Goal: Information Seeking & Learning: Learn about a topic

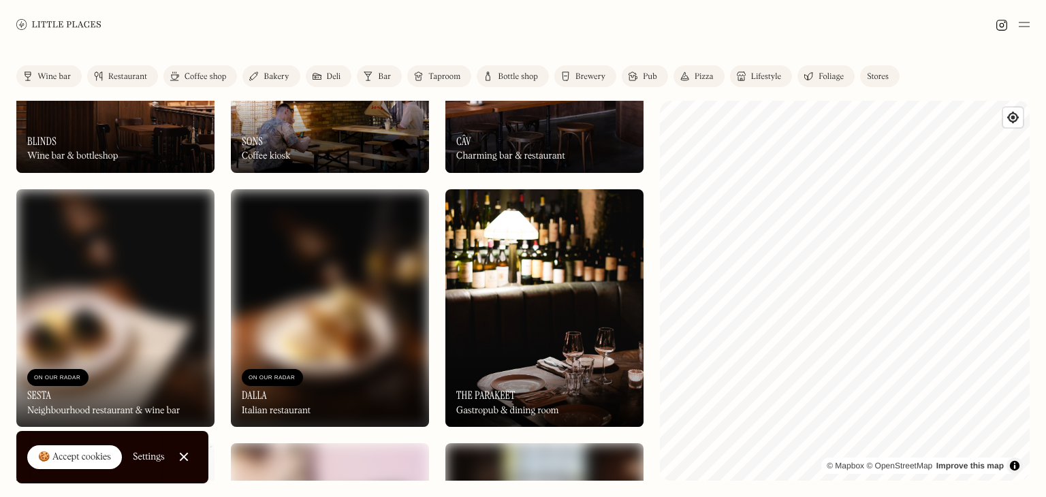
scroll to position [2949, 0]
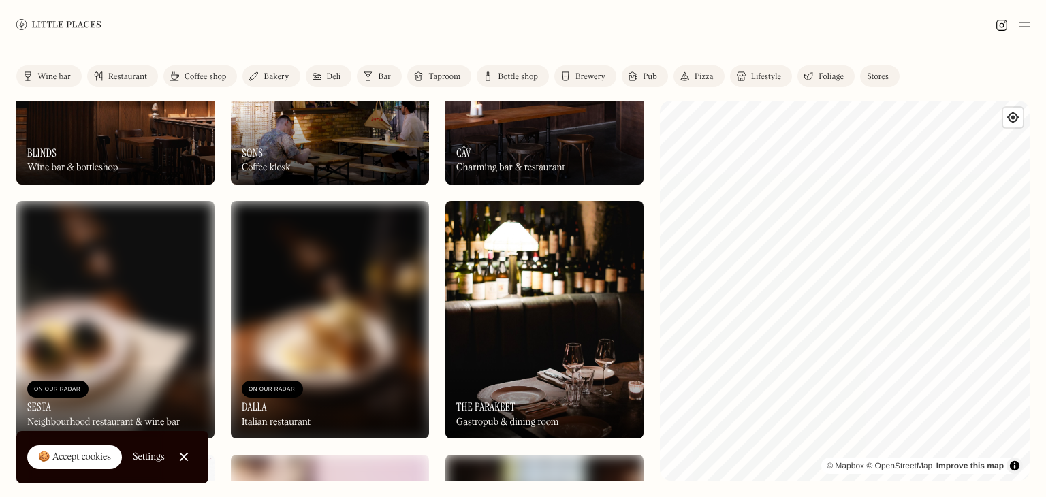
click at [1024, 29] on img at bounding box center [1024, 24] width 11 height 16
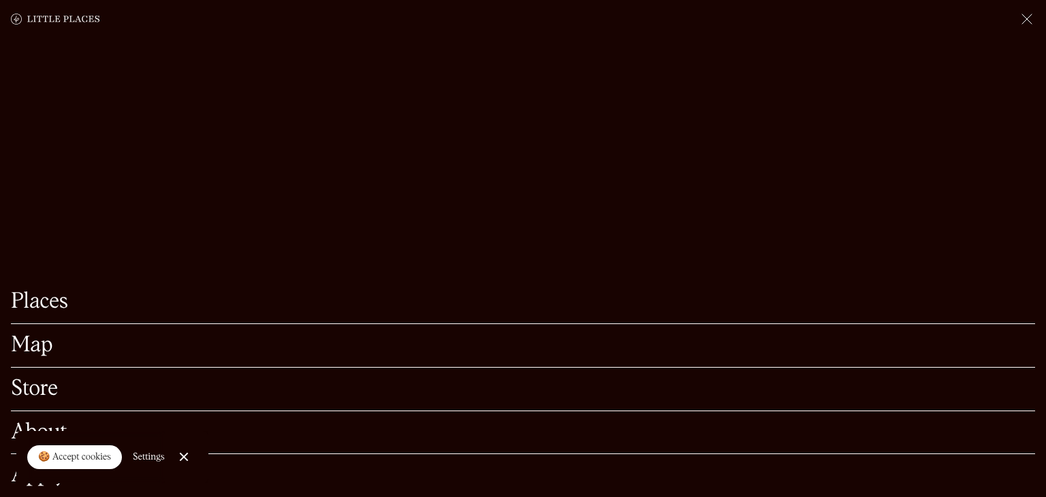
click at [48, 306] on link "Places" at bounding box center [523, 301] width 1024 height 21
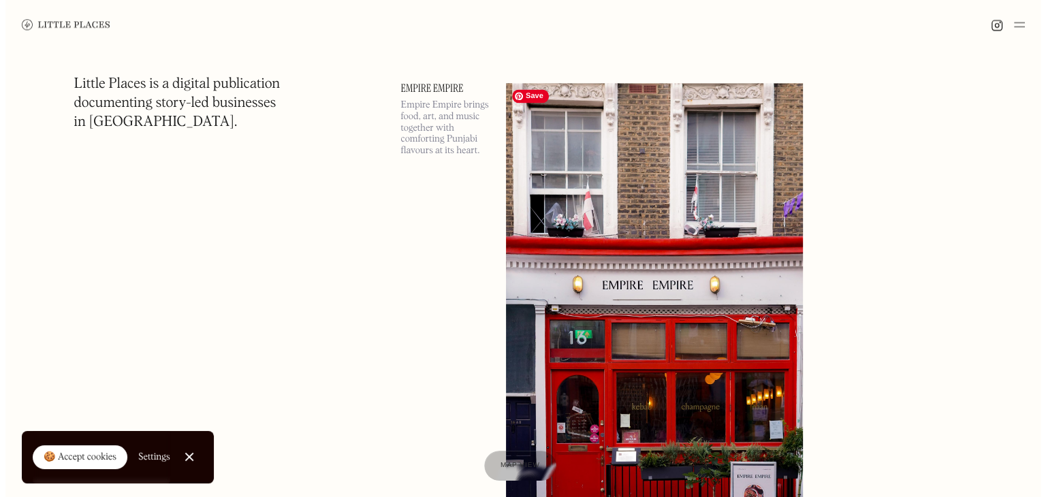
scroll to position [1966, 0]
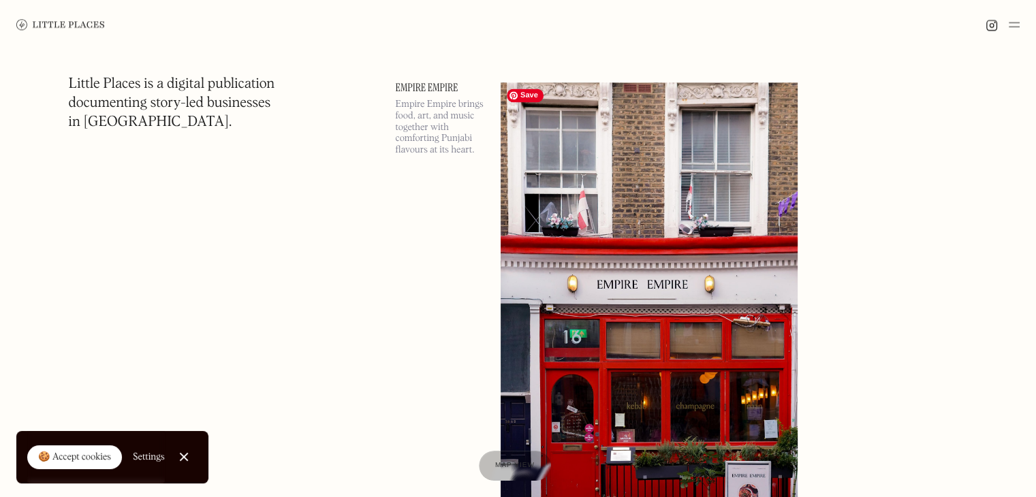
click at [603, 240] on img at bounding box center [649, 296] width 297 height 429
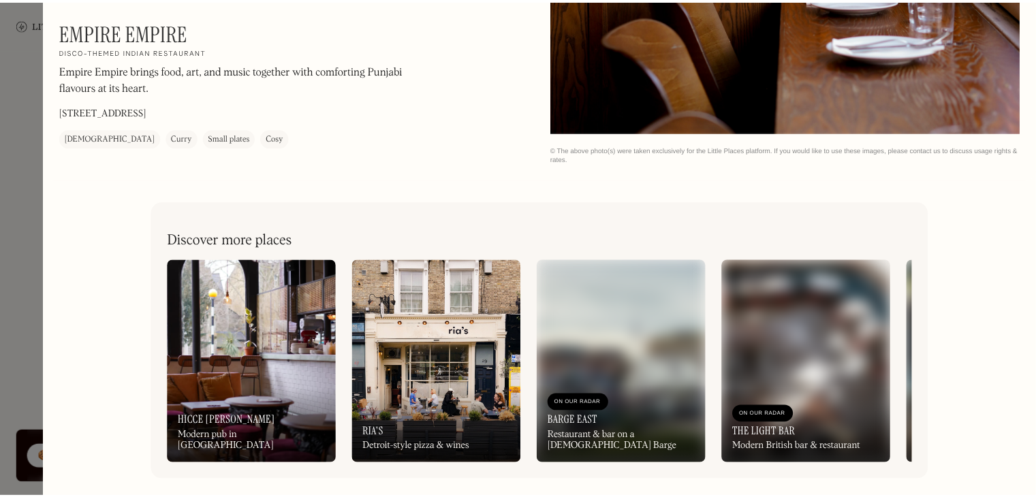
scroll to position [1964, 0]
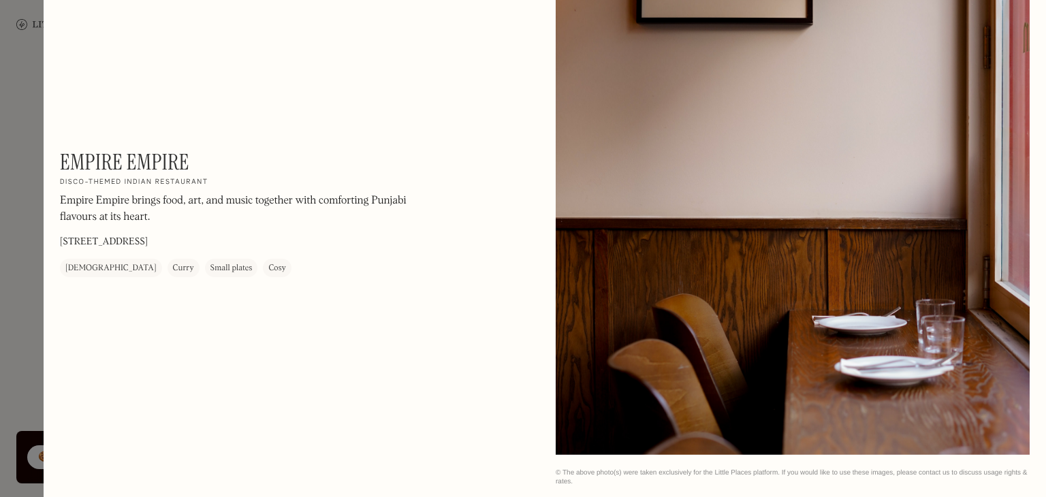
click at [0, 265] on div at bounding box center [523, 248] width 1046 height 497
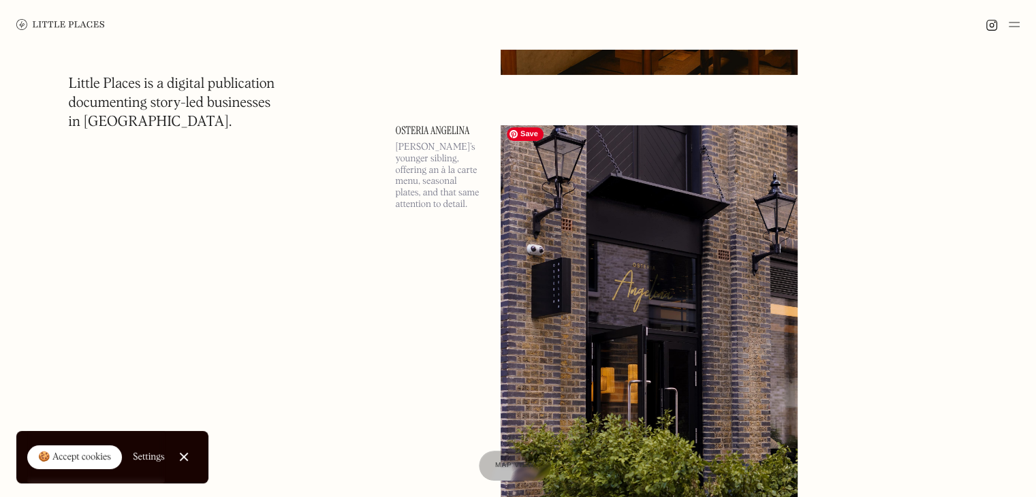
scroll to position [10580, 0]
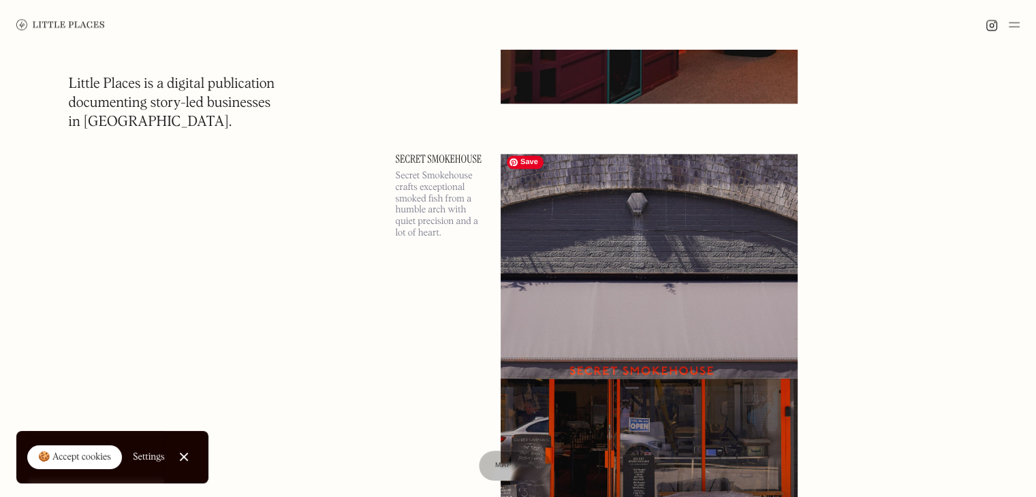
scroll to position [12623, 0]
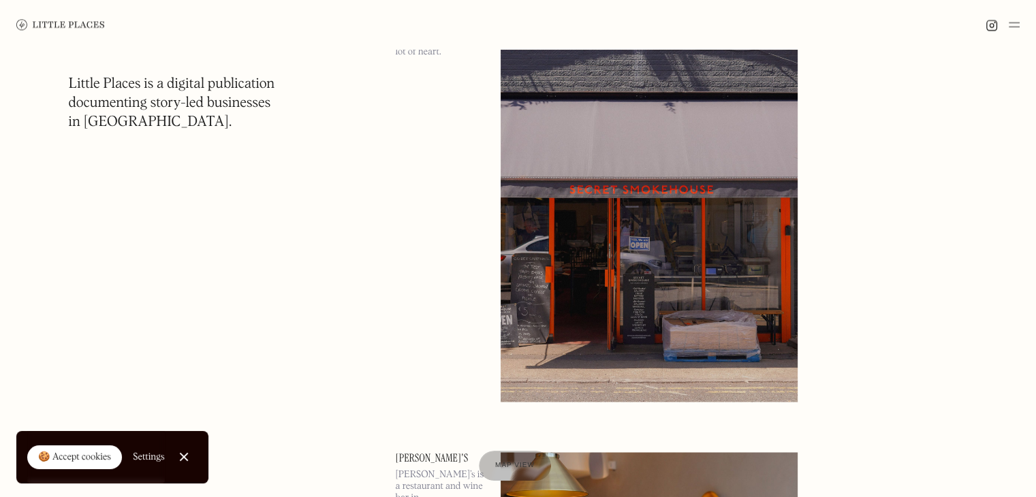
click at [1013, 25] on img at bounding box center [1014, 24] width 11 height 16
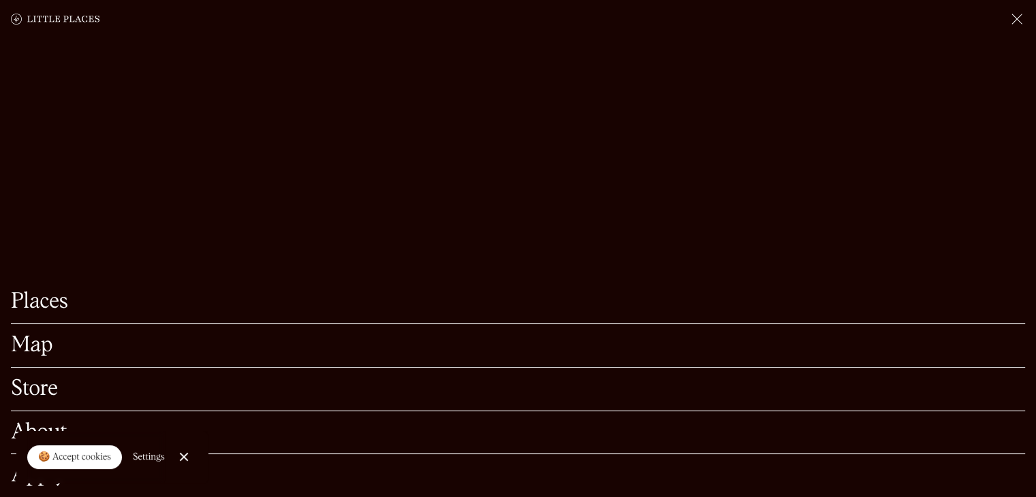
scroll to position [12857, 0]
click at [185, 450] on link "Close Cookie Popup" at bounding box center [183, 456] width 27 height 27
click at [46, 291] on link "Places" at bounding box center [518, 301] width 1014 height 21
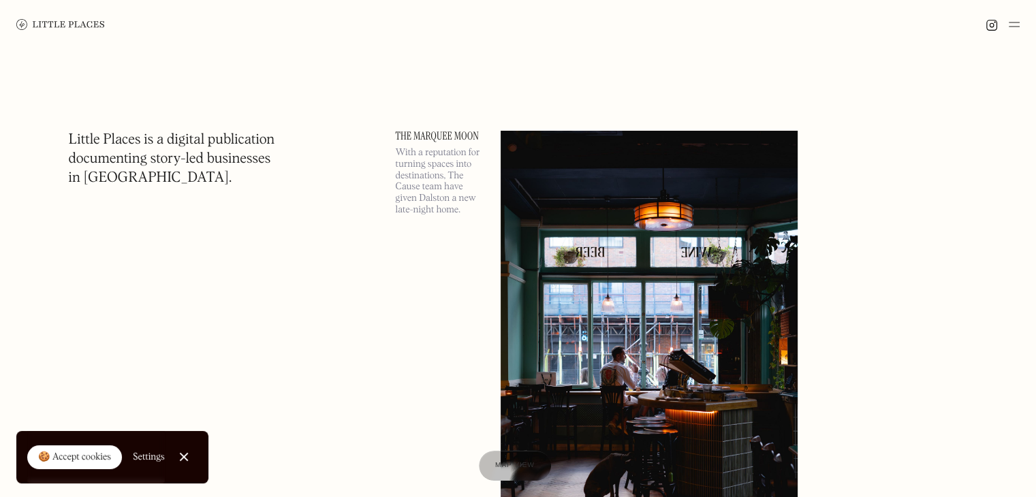
click at [1005, 26] on div at bounding box center [1002, 24] width 34 height 16
click at [1015, 27] on img at bounding box center [1014, 24] width 11 height 16
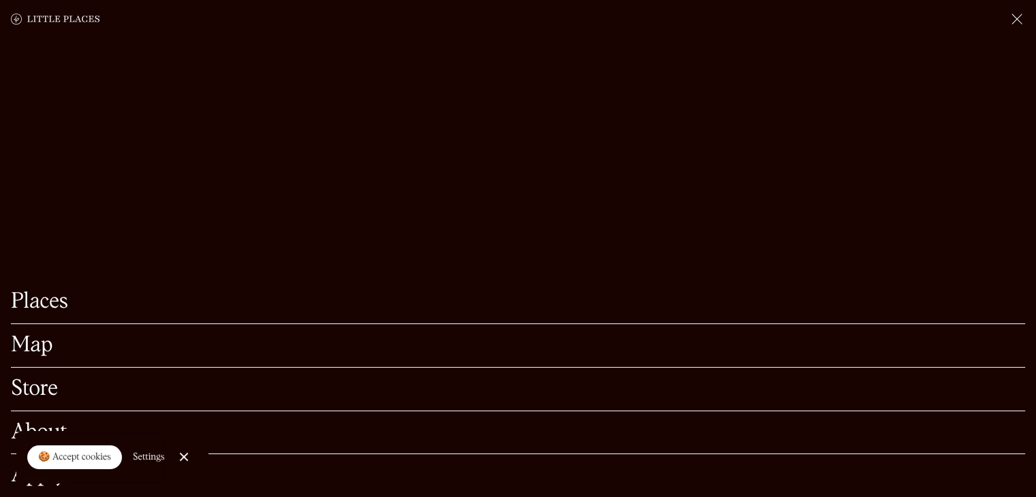
click at [54, 335] on link "Map" at bounding box center [518, 345] width 1014 height 21
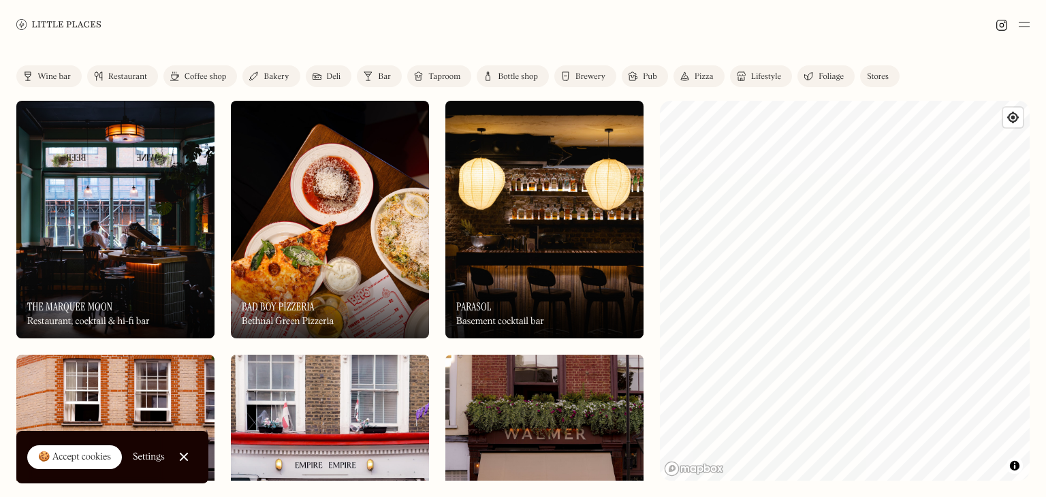
click at [373, 78] on img at bounding box center [368, 76] width 9 height 11
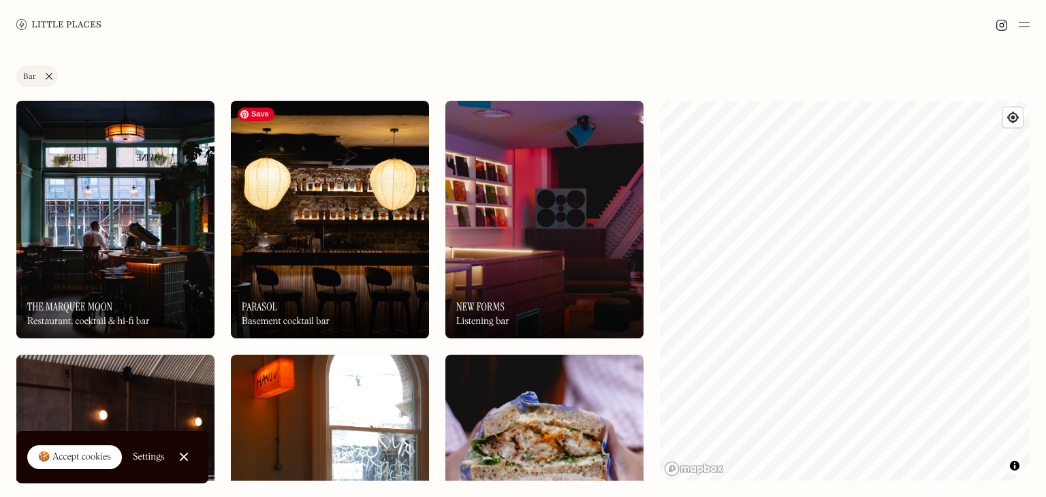
click at [141, 253] on img at bounding box center [115, 220] width 198 height 238
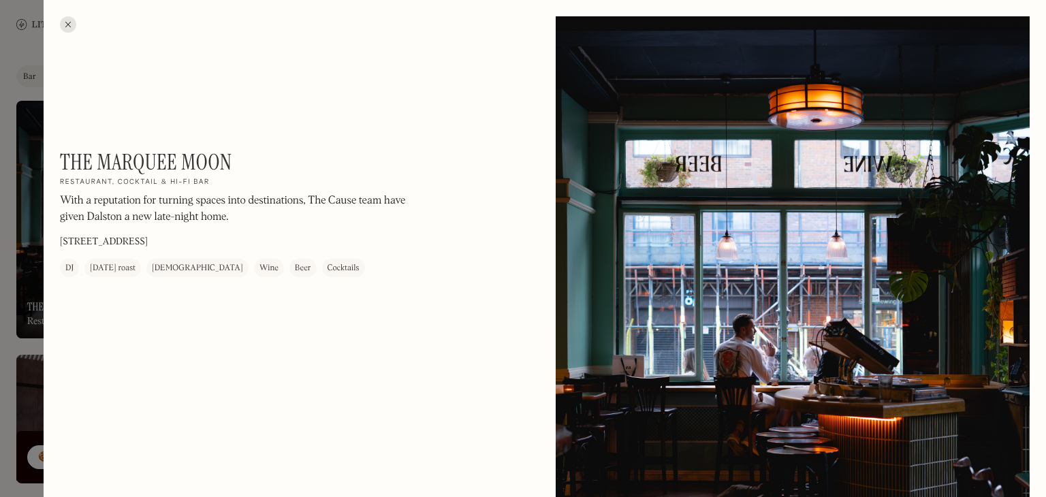
click at [0, 231] on div at bounding box center [523, 248] width 1046 height 497
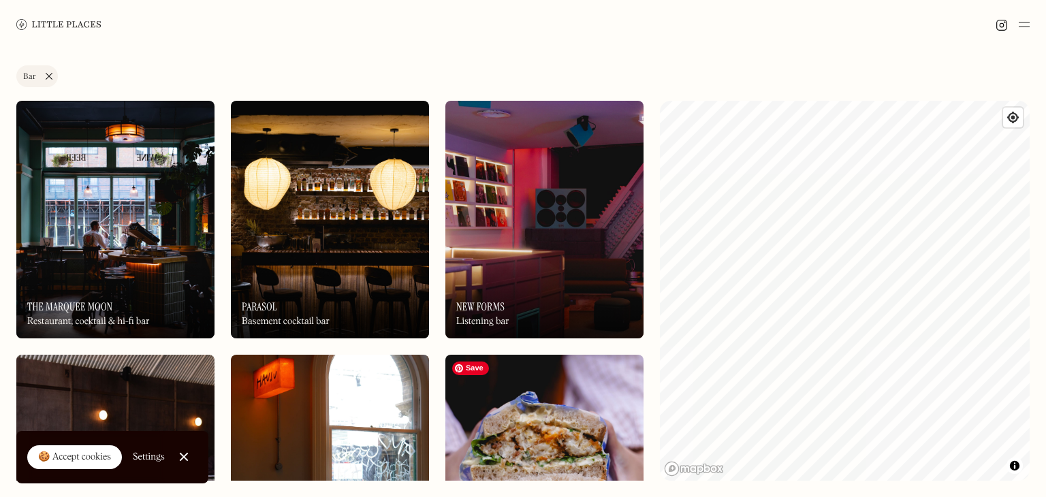
scroll to position [136, 0]
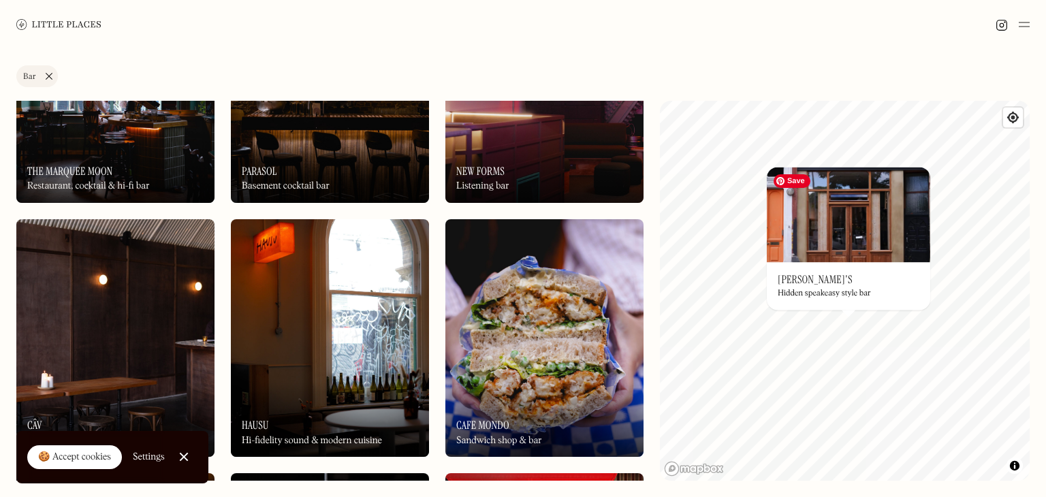
click at [833, 240] on img at bounding box center [848, 214] width 163 height 95
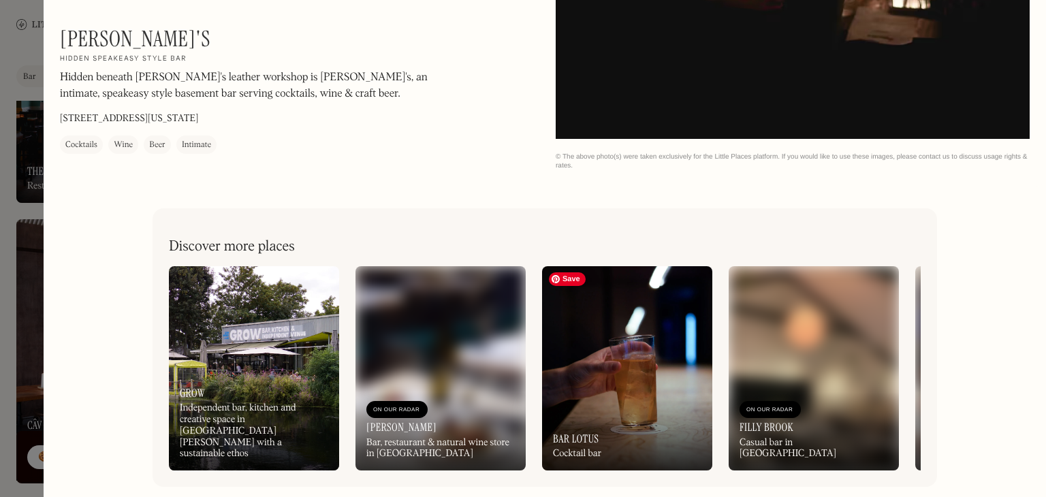
scroll to position [2280, 0]
click at [0, 256] on div at bounding box center [523, 248] width 1046 height 497
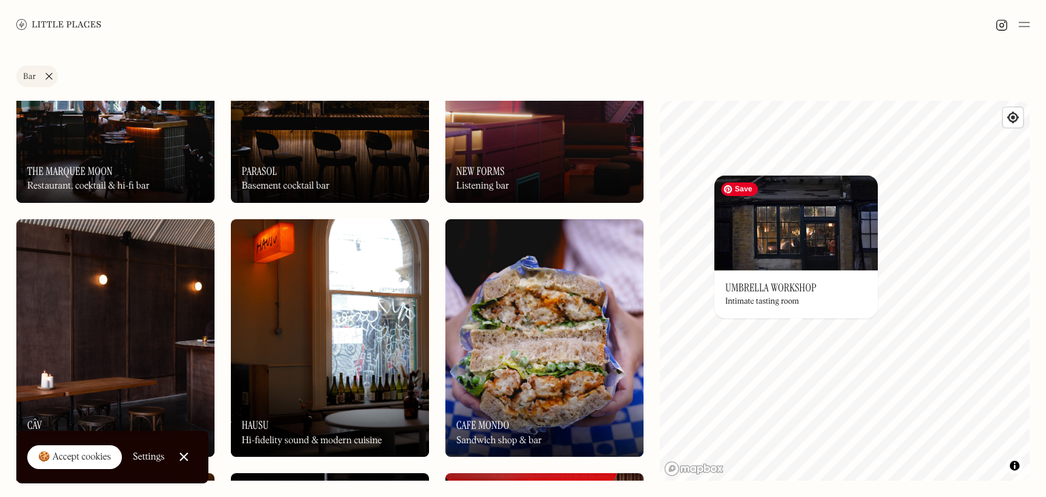
click at [795, 245] on img at bounding box center [795, 222] width 163 height 95
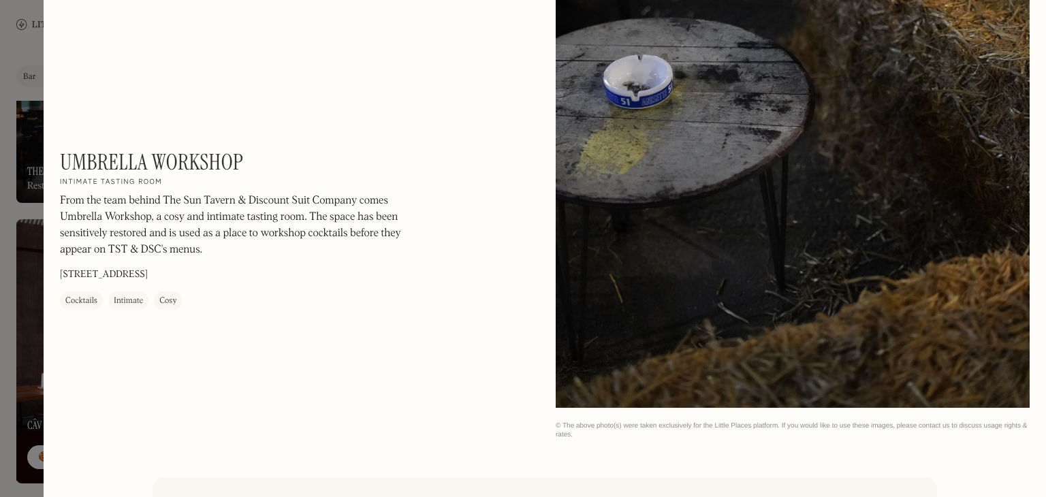
scroll to position [1689, 0]
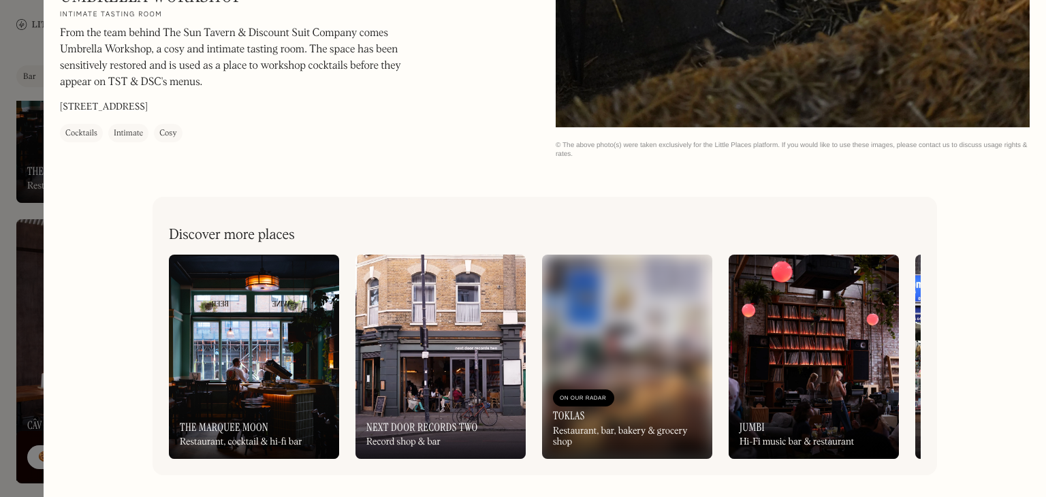
click at [0, 273] on div at bounding box center [523, 248] width 1046 height 497
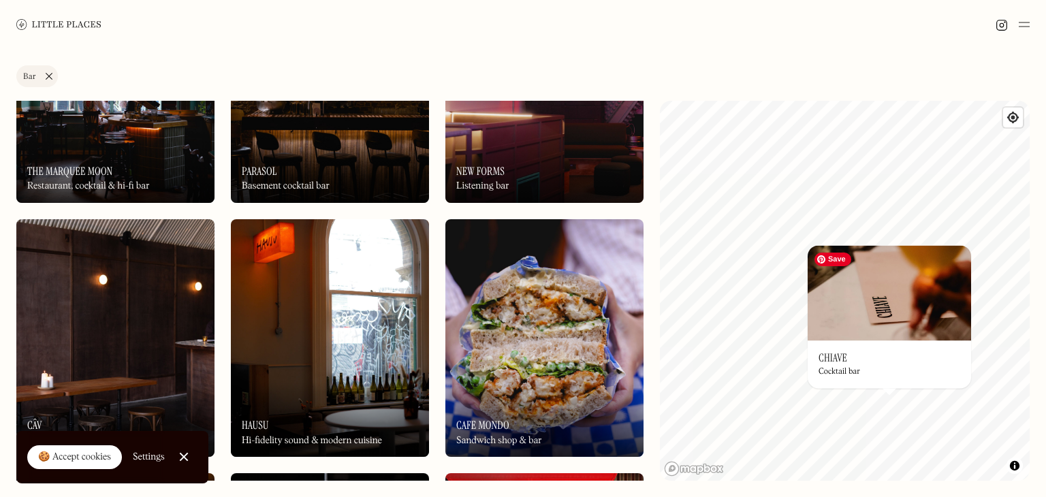
click at [855, 300] on img at bounding box center [889, 292] width 163 height 95
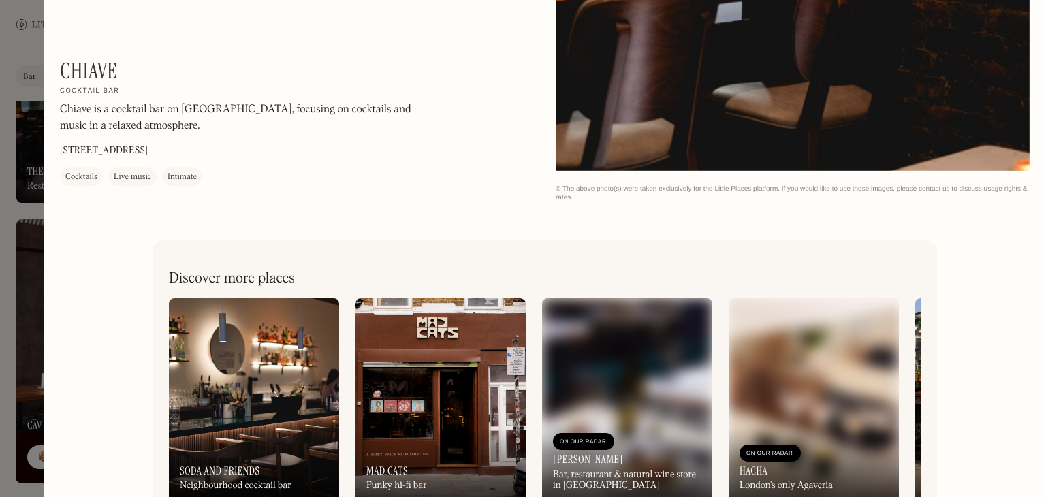
scroll to position [1689, 0]
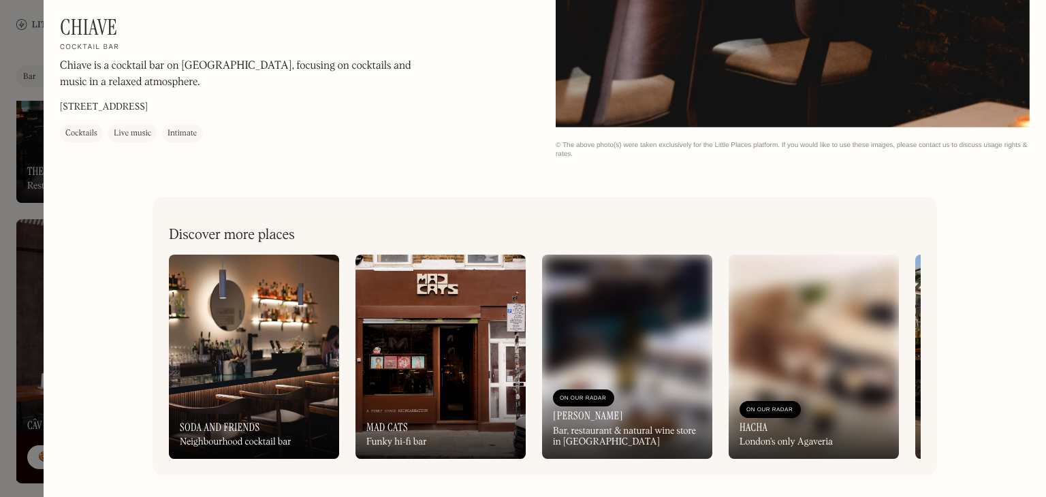
click at [0, 334] on div at bounding box center [523, 248] width 1046 height 497
